Goal: Task Accomplishment & Management: Use online tool/utility

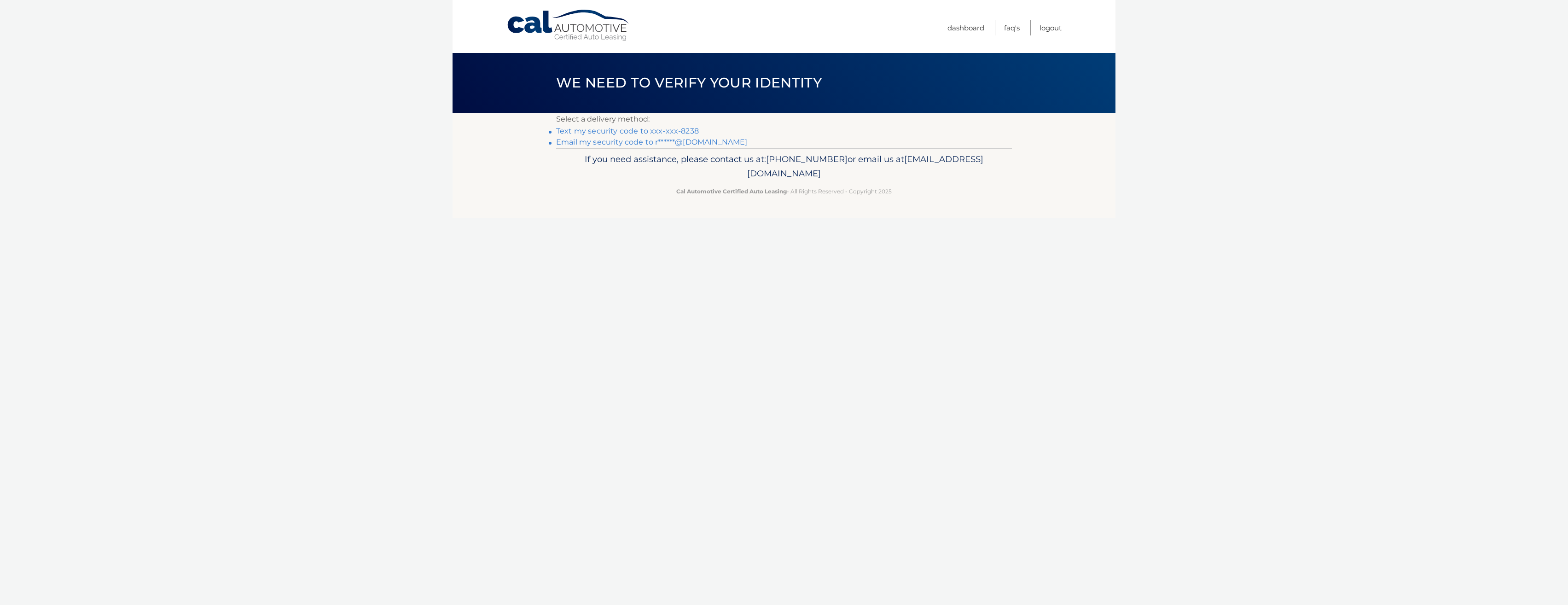
click at [615, 130] on link "Text my security code to xxx-xxx-8238" at bounding box center [628, 131] width 142 height 9
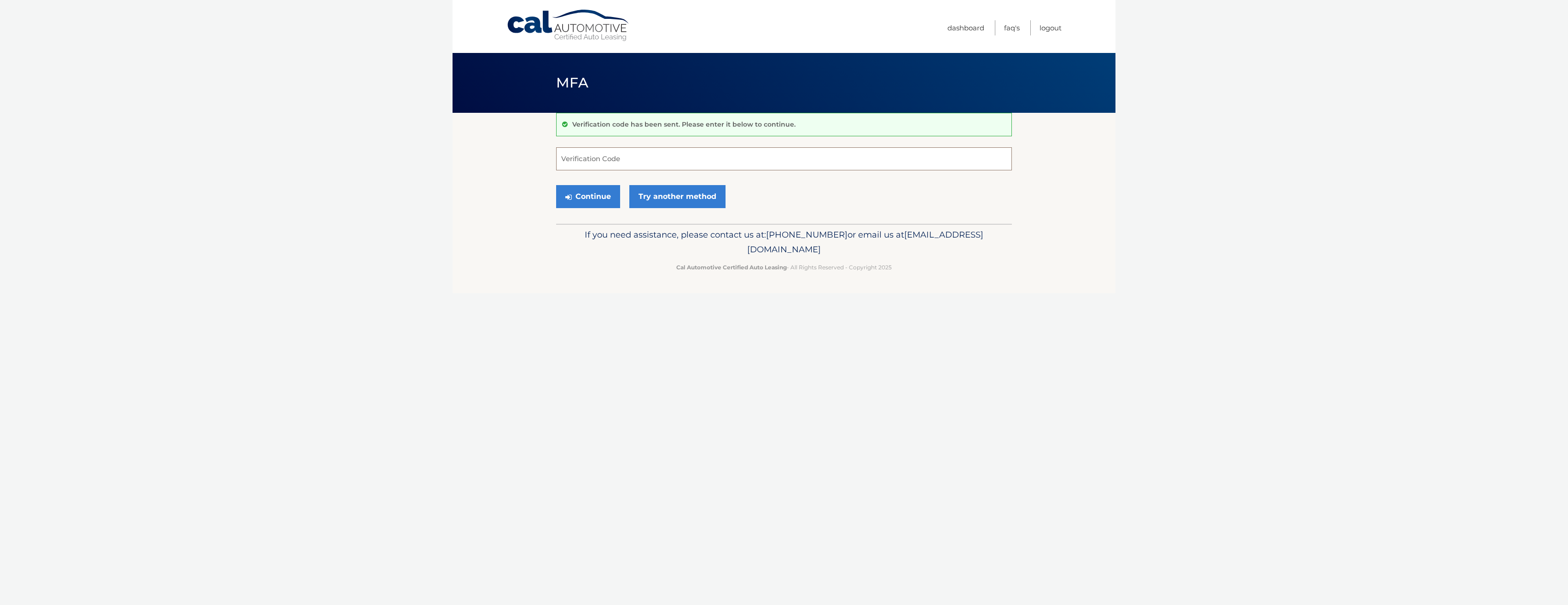
click at [652, 153] on input "Verification Code" at bounding box center [784, 159] width 456 height 23
type input "437469"
click at [587, 197] on button "Continue" at bounding box center [588, 197] width 64 height 23
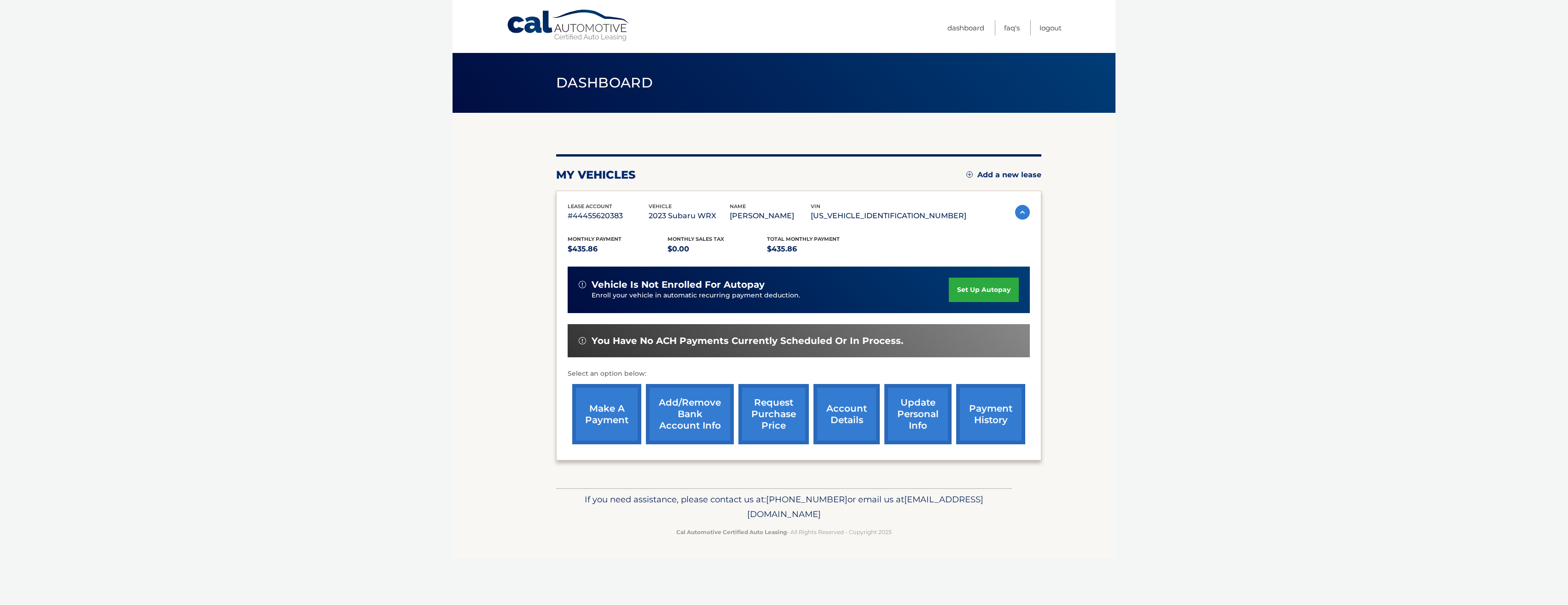
click at [602, 418] on link "make a payment" at bounding box center [606, 414] width 69 height 60
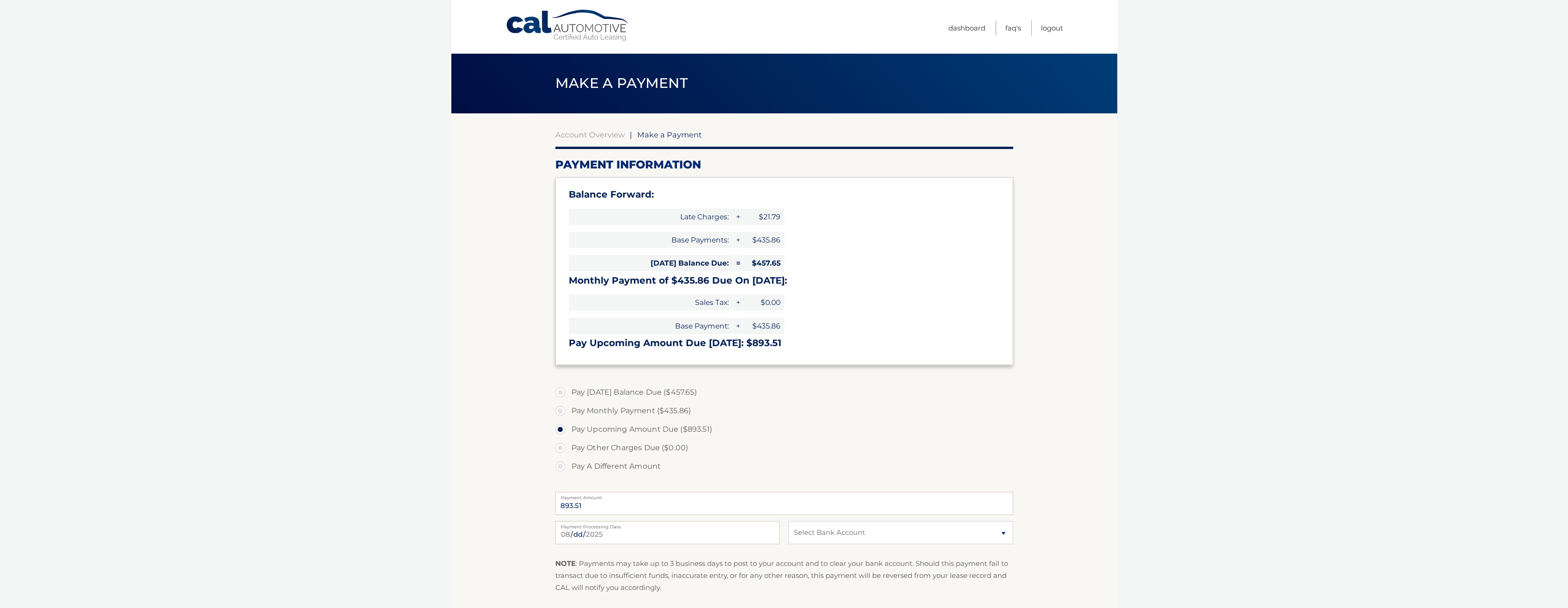
click at [347, 320] on body "Cal Automotive Menu Dashboard FAQ's Logout |" at bounding box center [784, 304] width 1568 height 608
